Goal: Find specific page/section: Find specific page/section

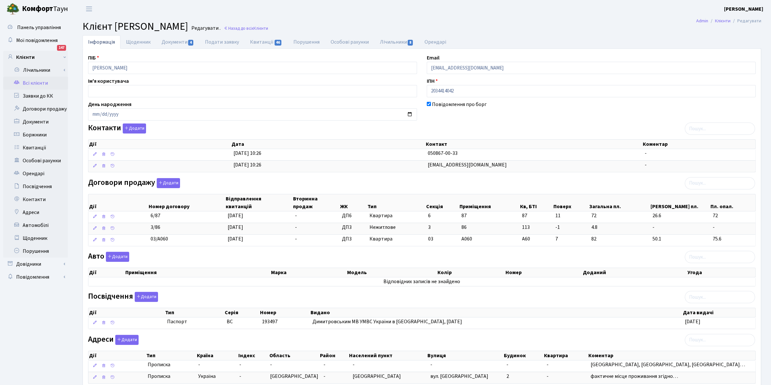
click at [34, 85] on link "Всі клієнти" at bounding box center [35, 83] width 65 height 13
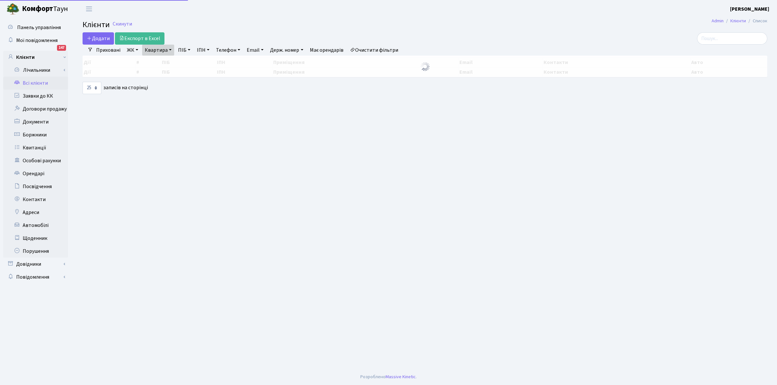
select select "25"
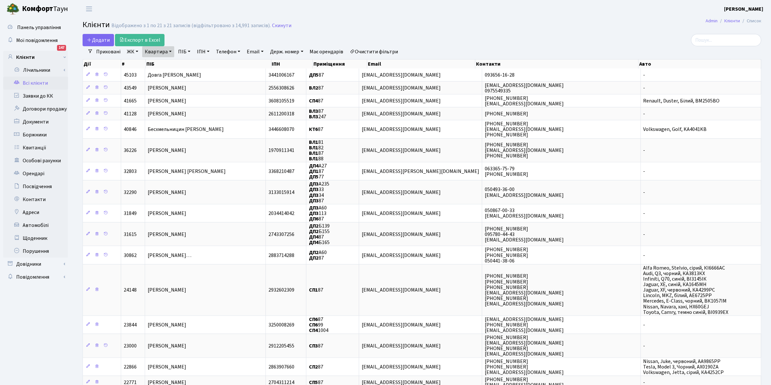
click at [388, 52] on link "Очистити фільтри" at bounding box center [373, 51] width 53 height 11
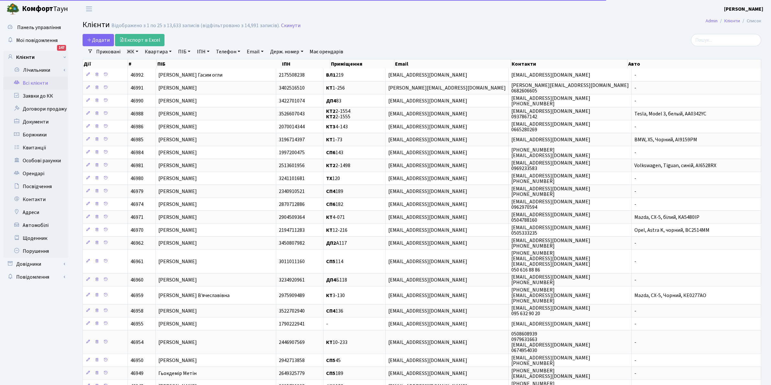
click at [185, 52] on link "ПІБ" at bounding box center [183, 51] width 17 height 11
click at [191, 67] on input "text" at bounding box center [195, 64] width 38 height 12
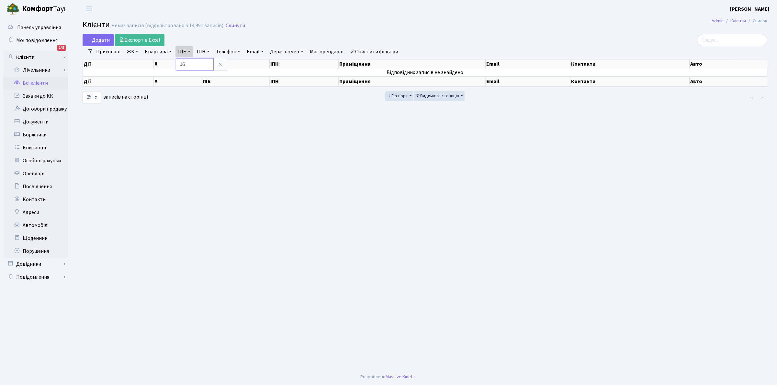
type input "J"
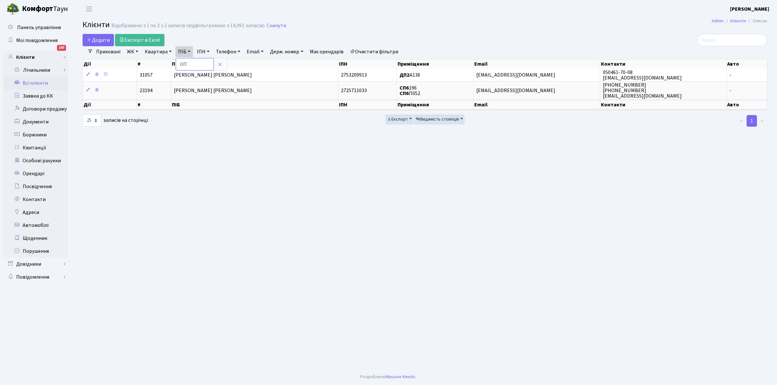
type input "О"
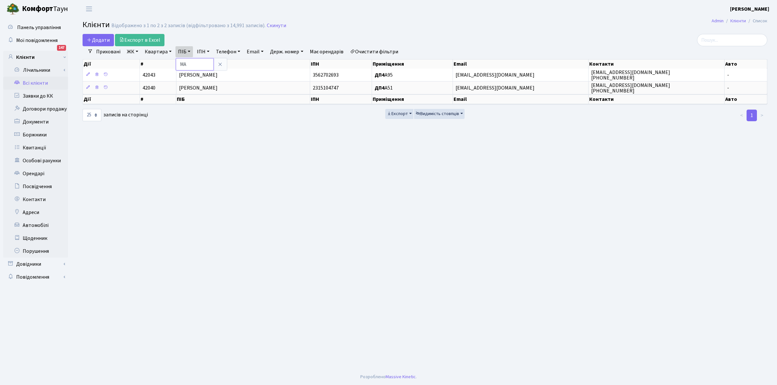
type input "М"
click at [203, 62] on input "text" at bounding box center [195, 64] width 38 height 12
type input "М"
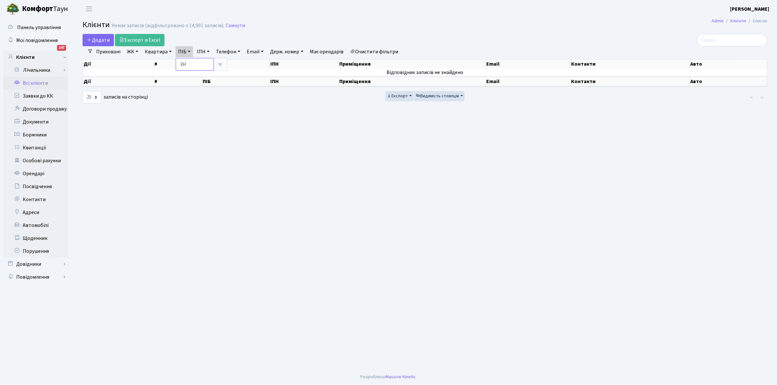
type input "З"
type input "СИНИЦ"
